Goal: Task Accomplishment & Management: Manage account settings

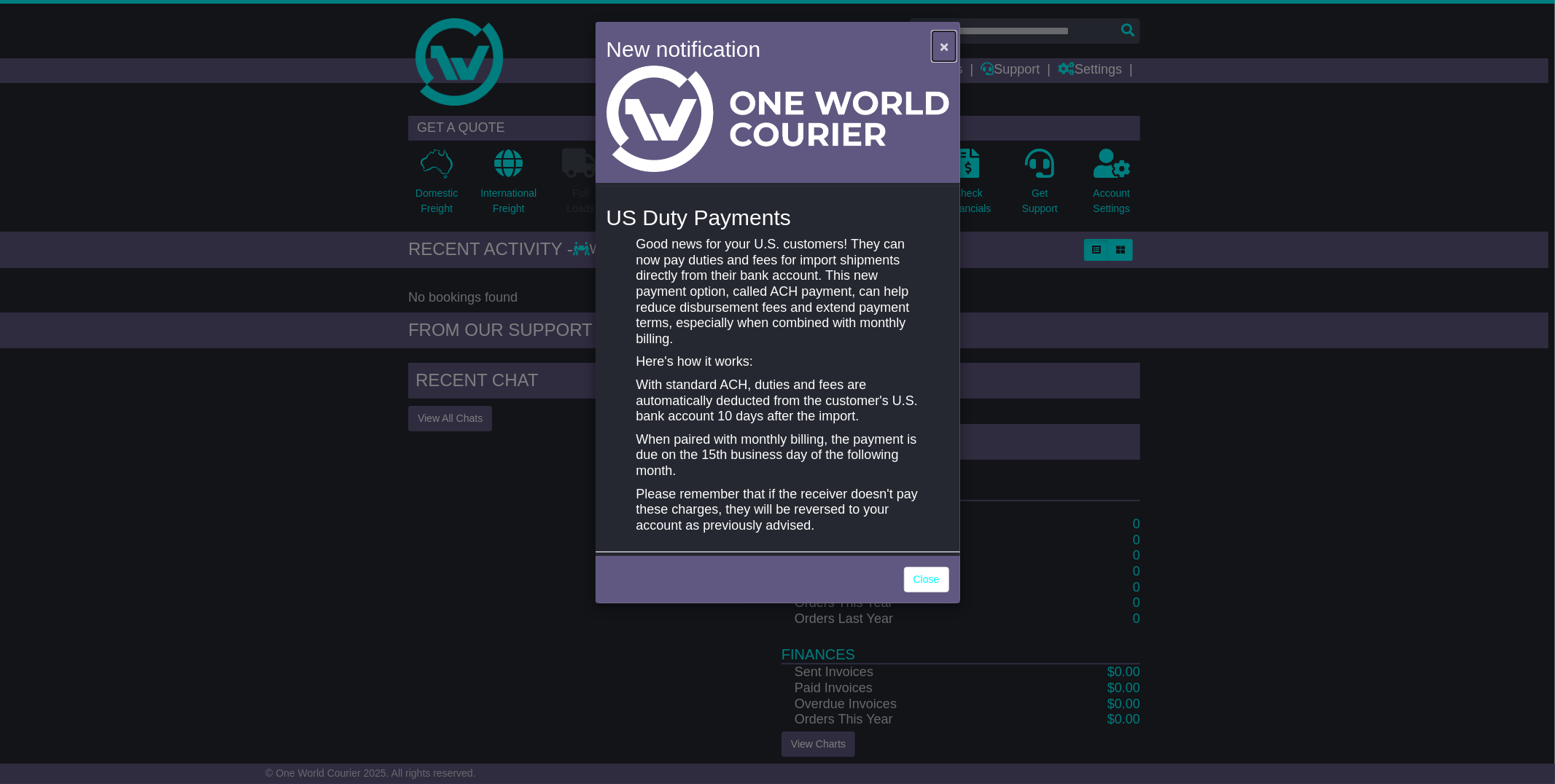
click at [943, 49] on span "×" at bounding box center [943, 46] width 9 height 17
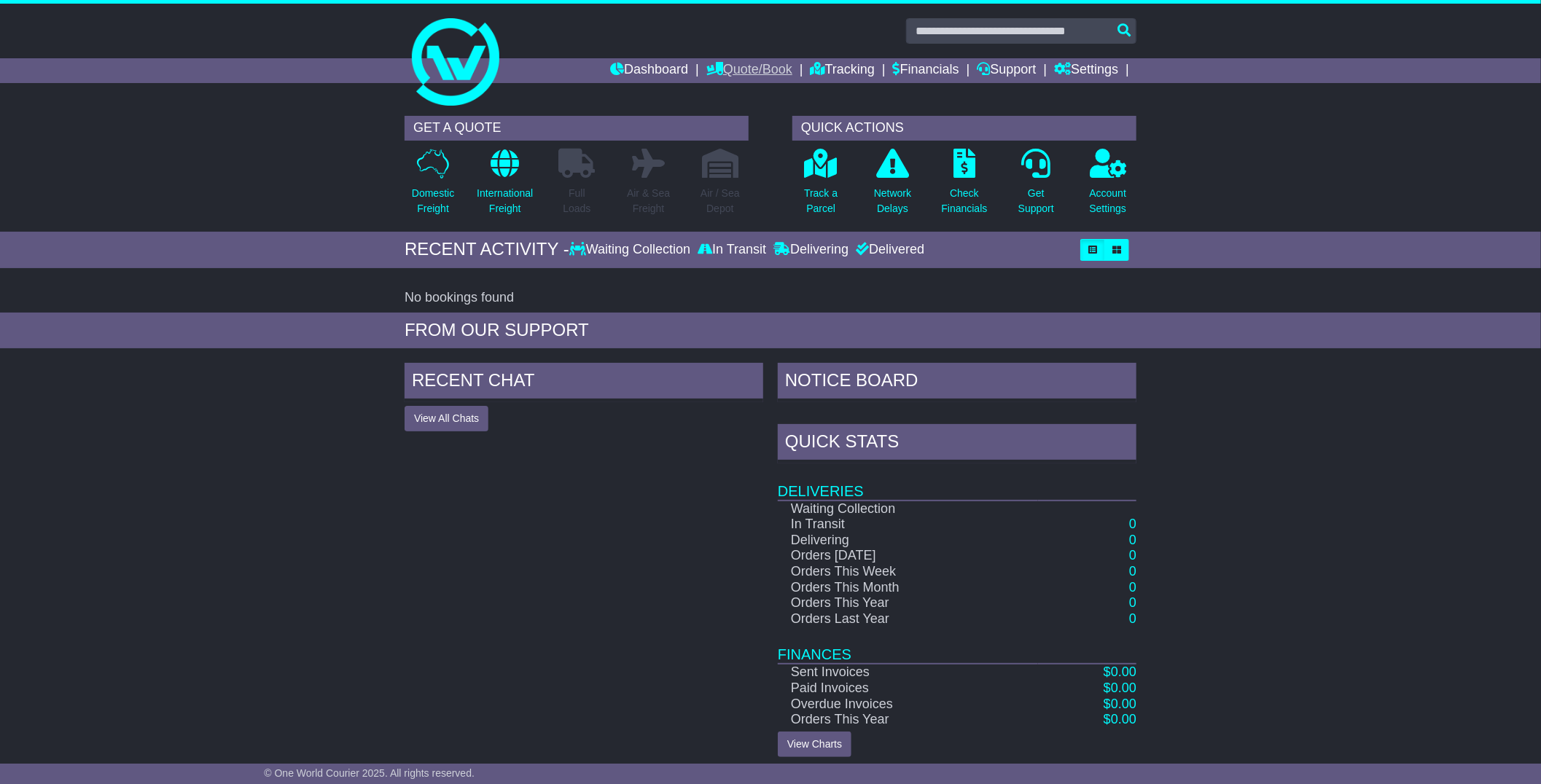
click at [735, 67] on link "Quote/Book" at bounding box center [749, 71] width 86 height 25
click at [742, 132] on link "Saved Quotes" at bounding box center [764, 127] width 115 height 16
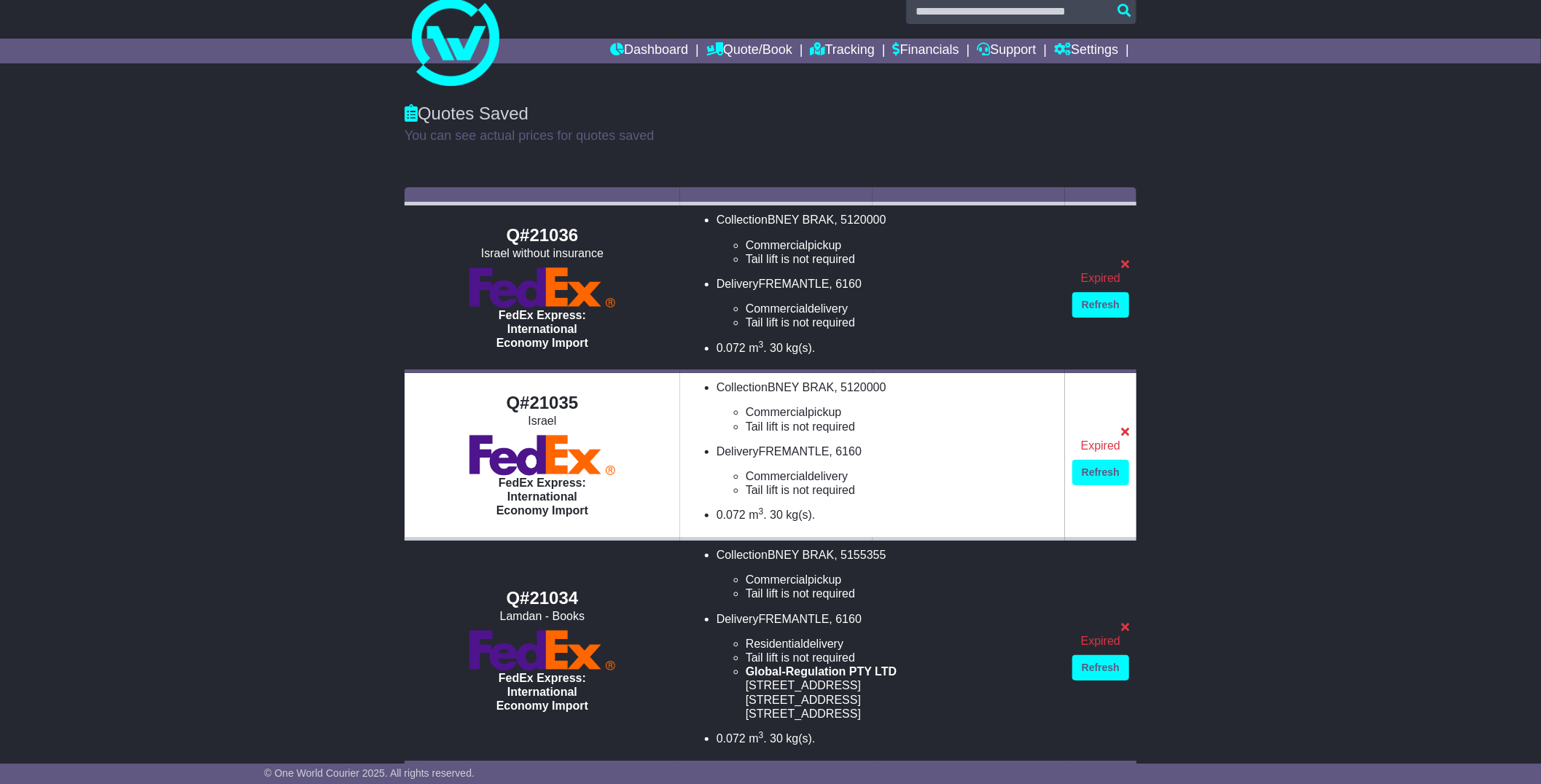
scroll to position [40, 0]
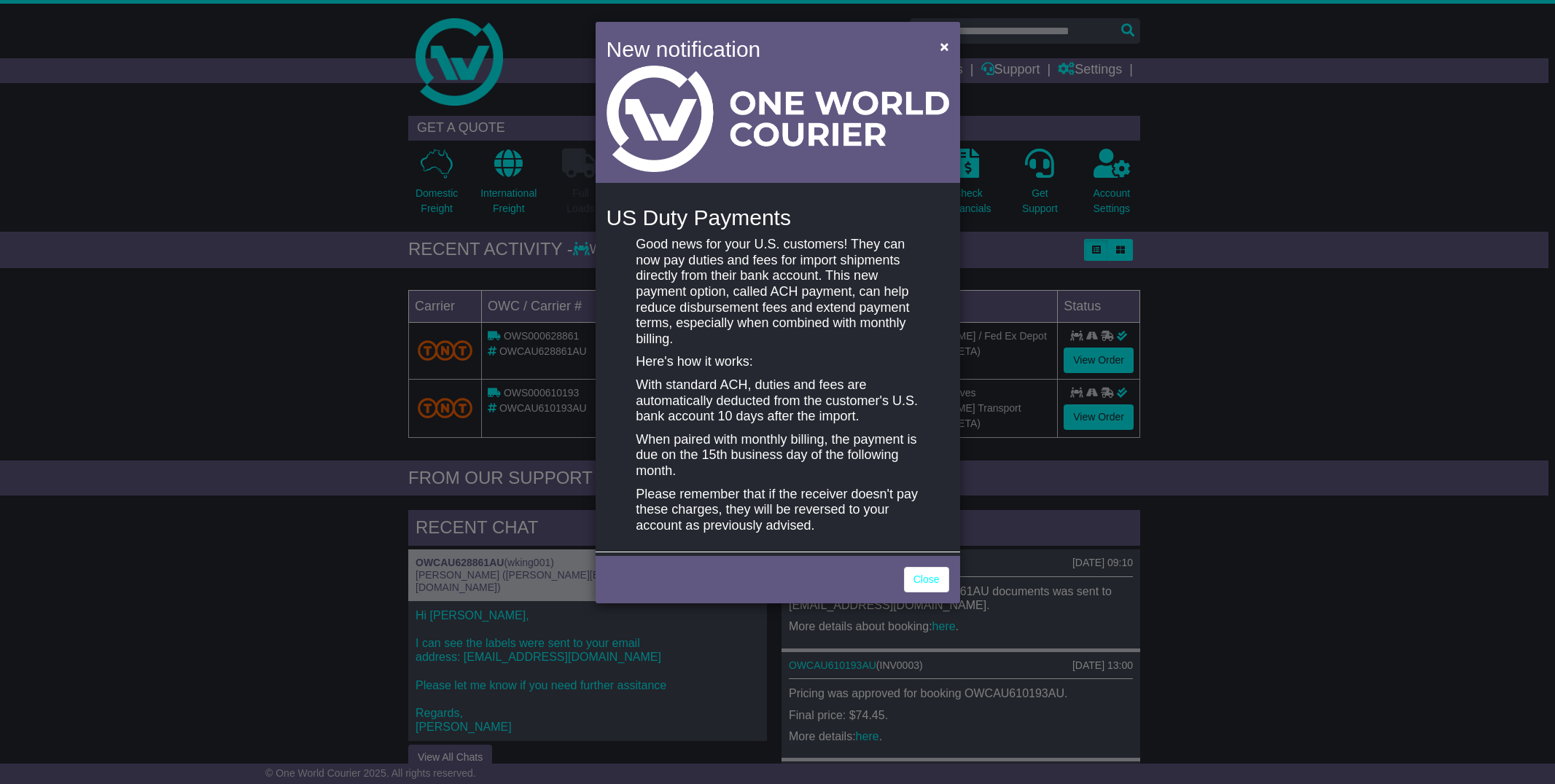
click at [929, 579] on link "Close" at bounding box center [926, 579] width 46 height 26
